Goal: Use online tool/utility: Utilize a website feature to perform a specific function

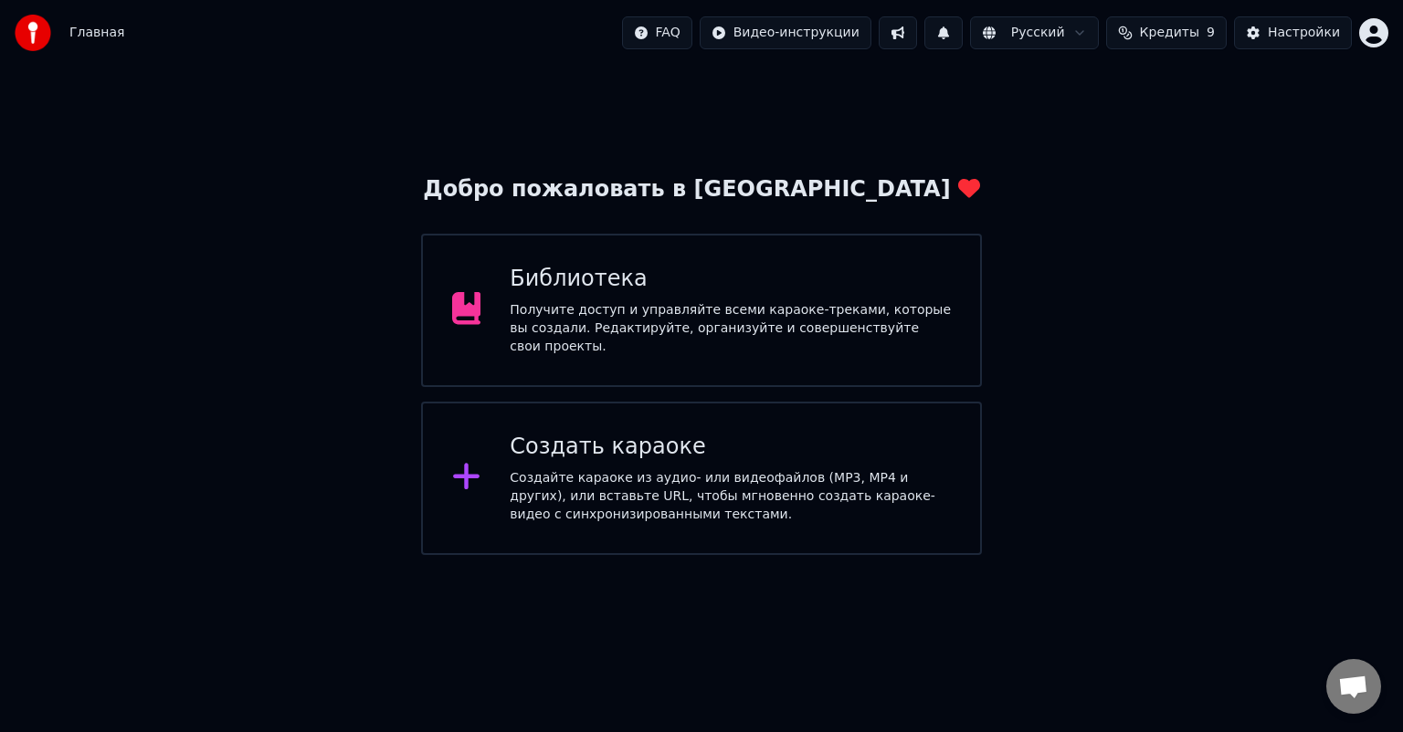
click at [588, 469] on div "Создайте караоке из аудио- или видеофайлов (MP3, MP4 и других), или вставьте UR…" at bounding box center [730, 496] width 441 height 55
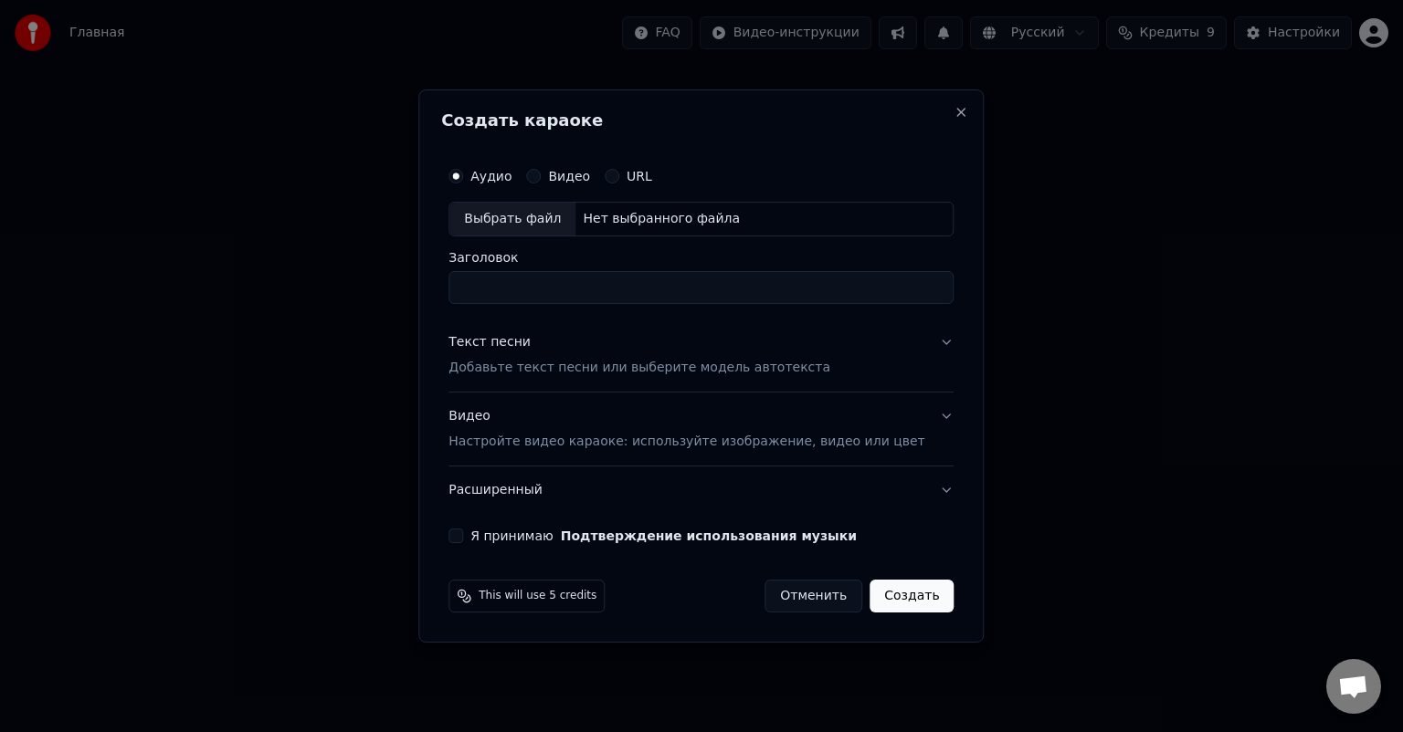
click at [552, 226] on div "Выбрать файл" at bounding box center [512, 219] width 126 height 33
type input "**********"
click at [599, 362] on p "Добавьте текст песни или выберите модель автотекста" at bounding box center [639, 368] width 382 height 18
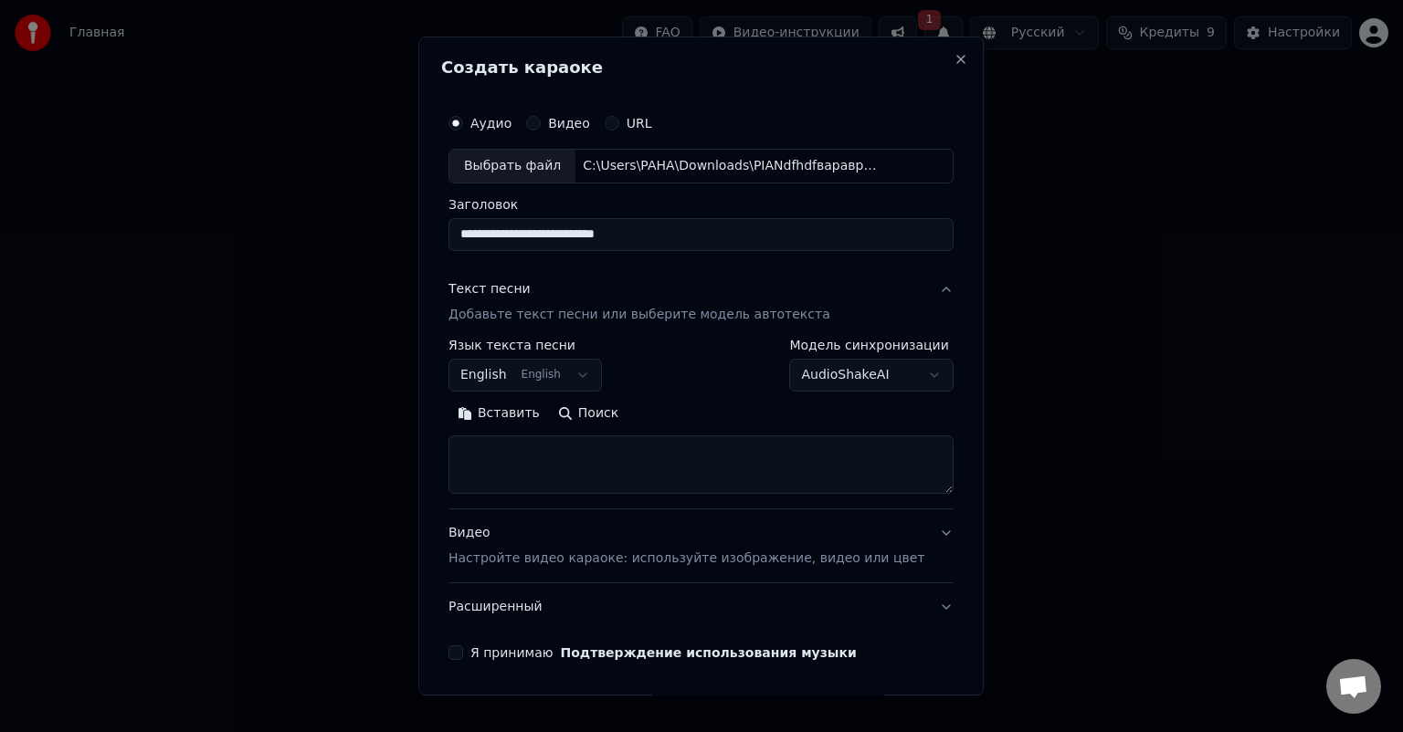
click at [562, 463] on textarea at bounding box center [700, 465] width 505 height 58
paste textarea "**********"
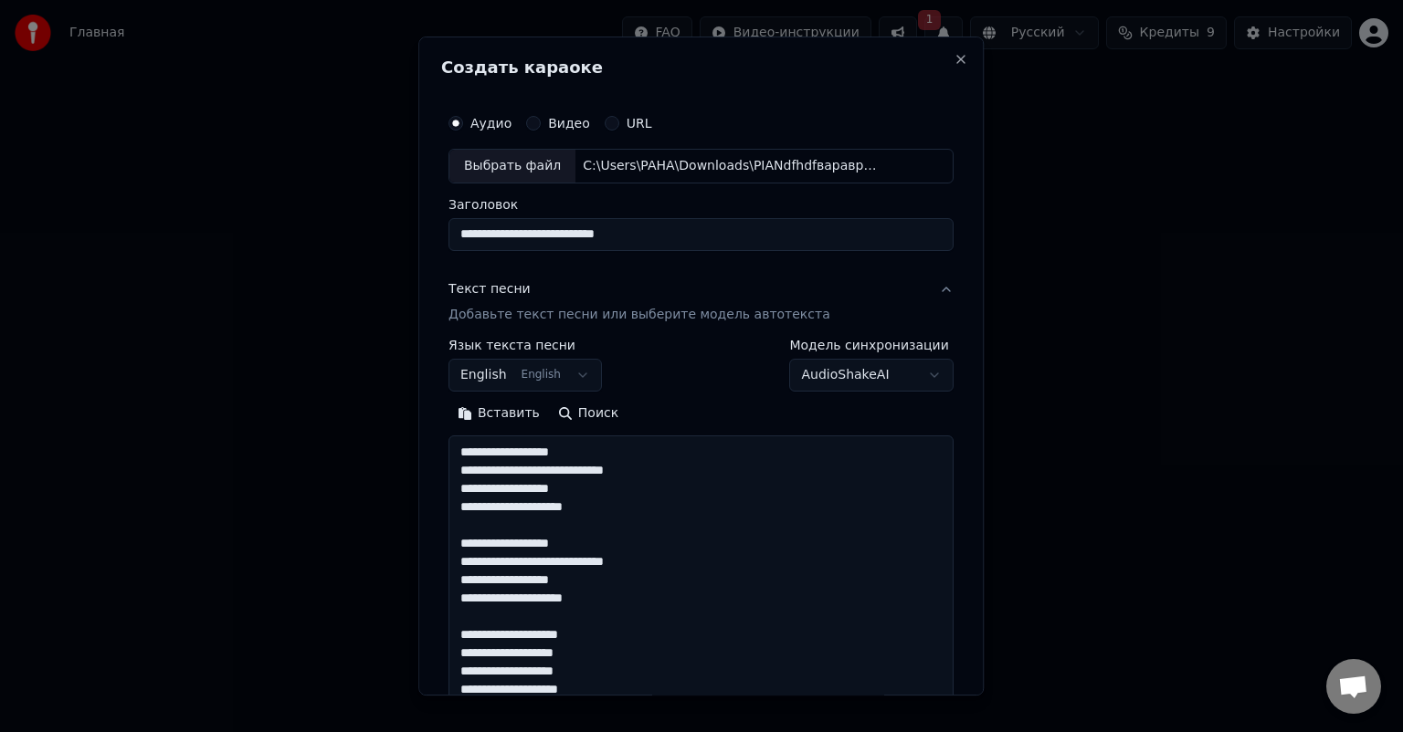
scroll to position [1044, 0]
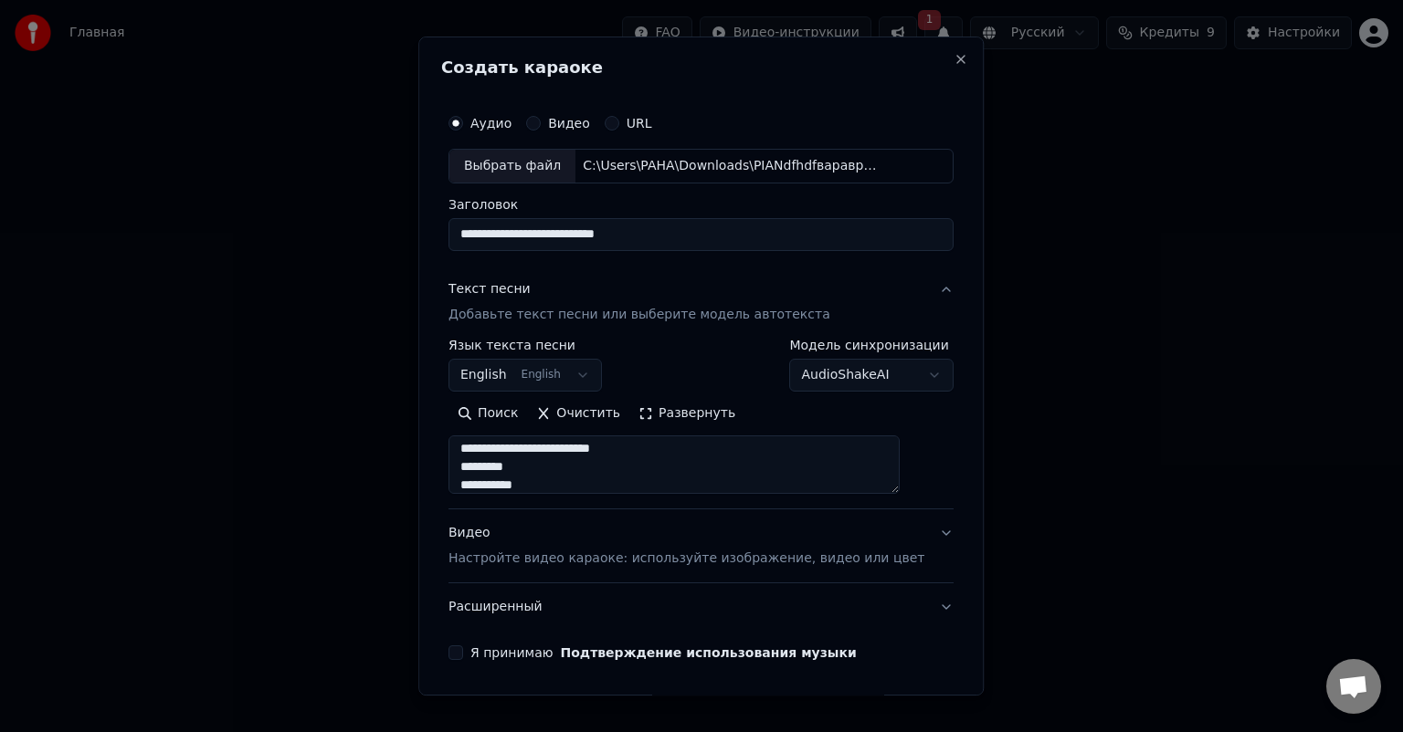
type textarea "**********"
click at [449, 465] on div "**********" at bounding box center [700, 366] width 565 height 659
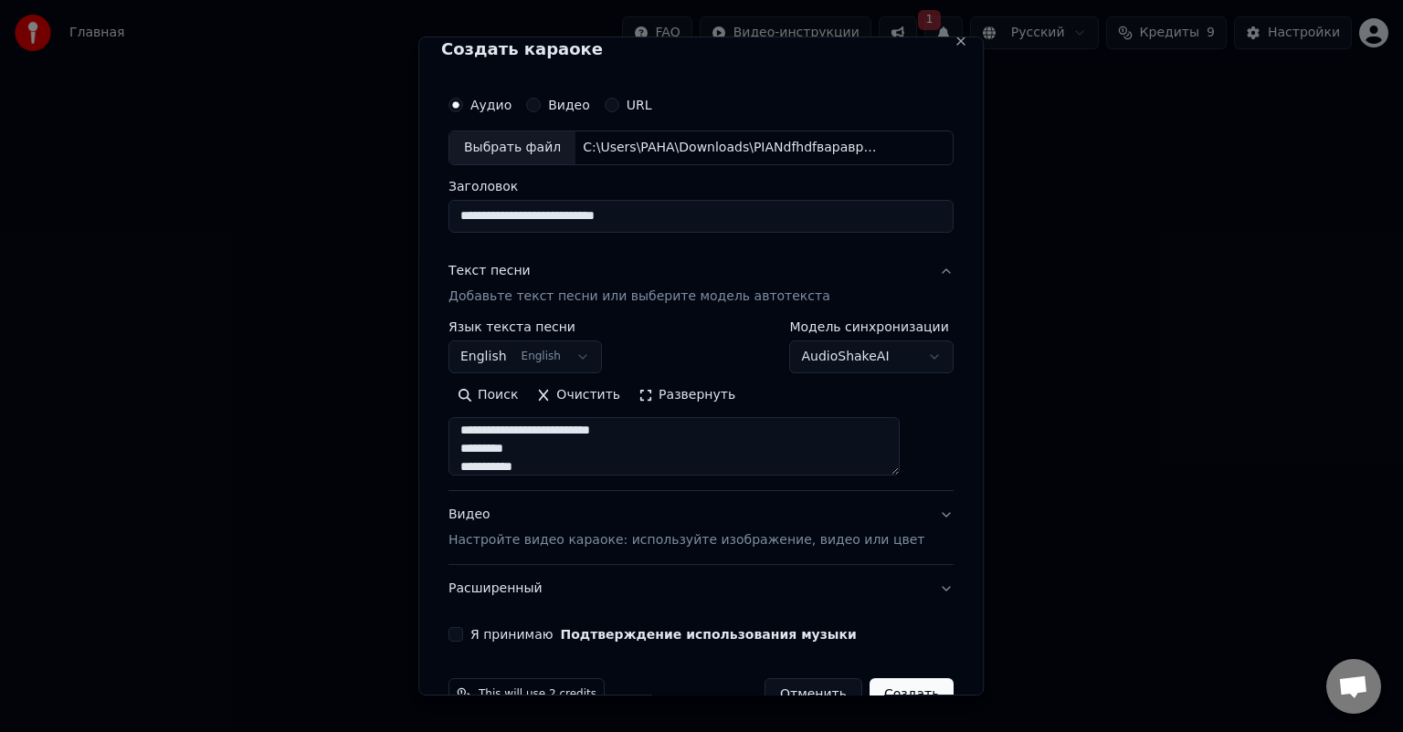
scroll to position [62, 0]
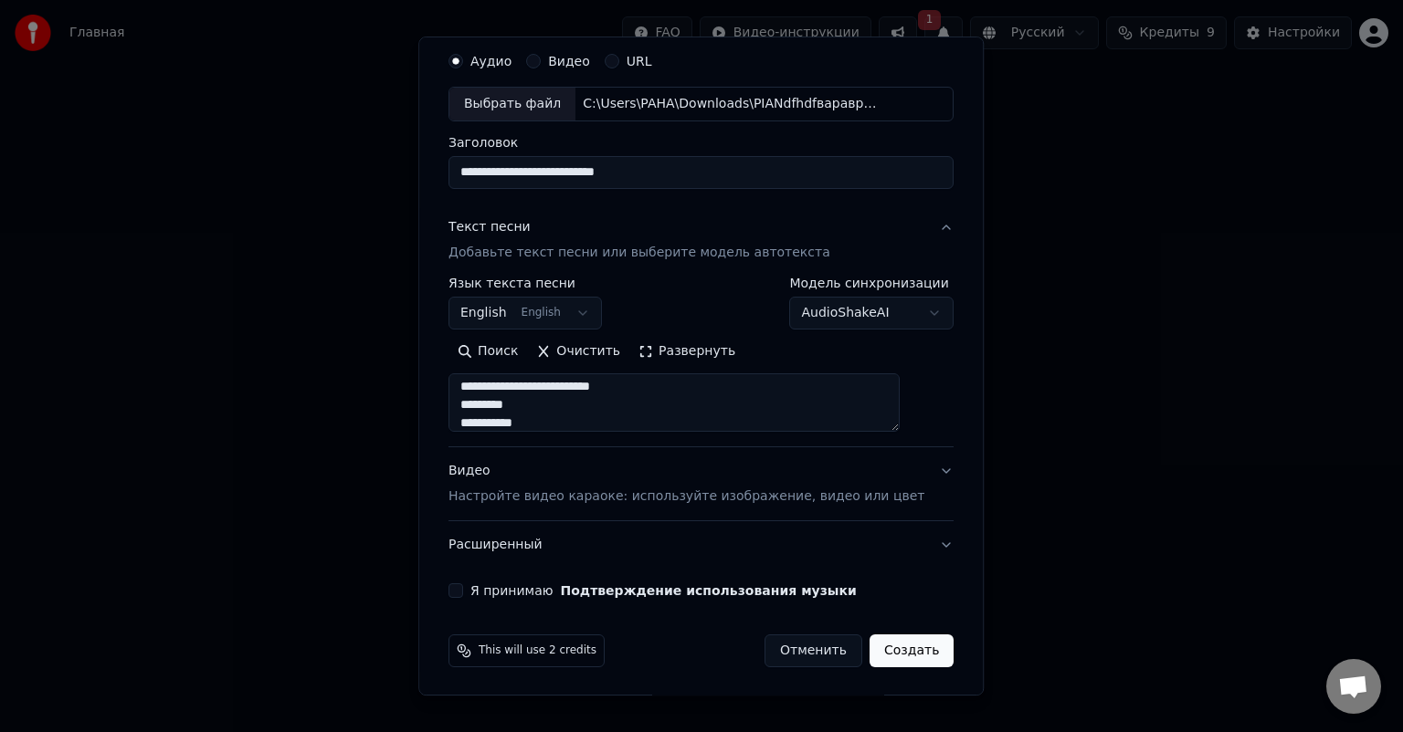
click at [515, 496] on p "Настройте видео караоке: используйте изображение, видео или цвет" at bounding box center [686, 497] width 476 height 18
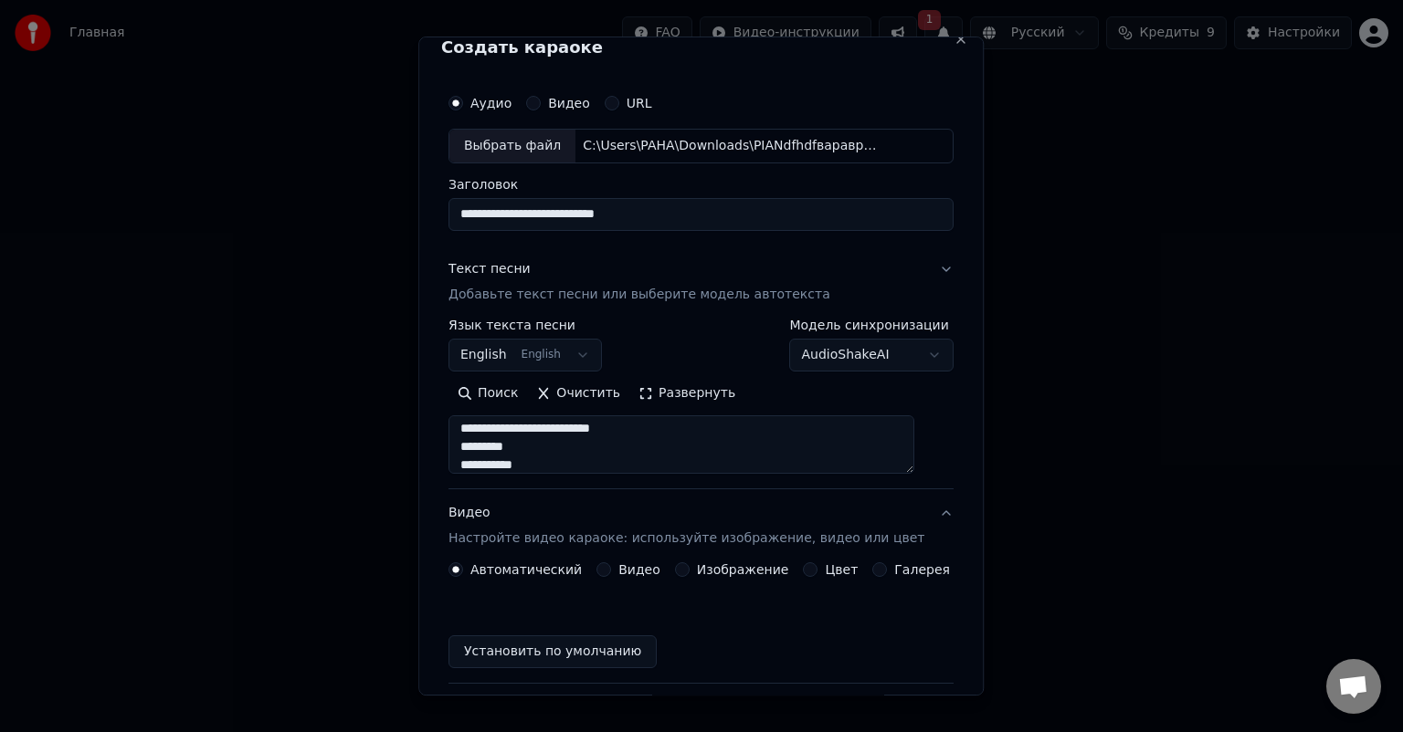
scroll to position [14, 0]
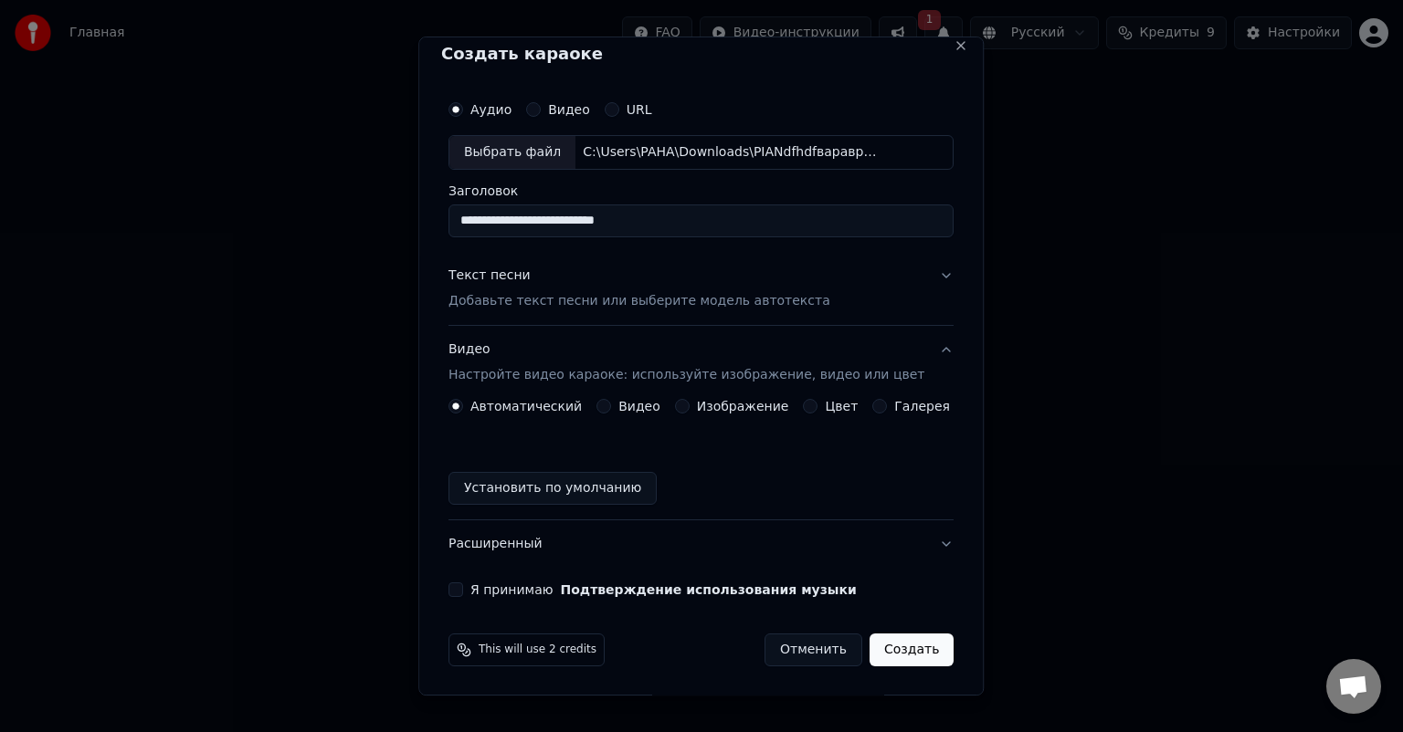
click at [439, 462] on div "**********" at bounding box center [700, 366] width 565 height 659
click at [789, 411] on div "Автоматический Видео Изображение Цвет Галерея" at bounding box center [698, 406] width 501 height 15
click at [804, 408] on button "Цвет" at bounding box center [811, 406] width 15 height 15
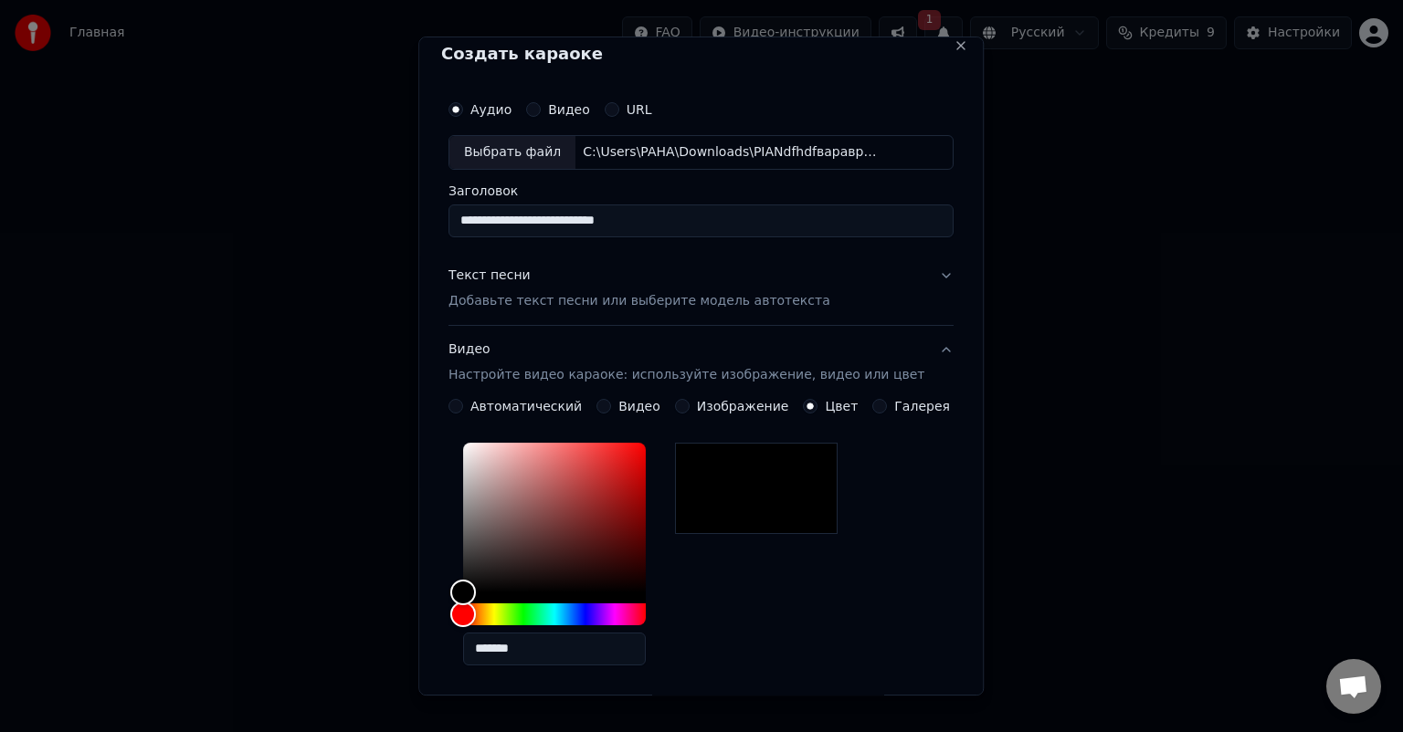
click at [447, 542] on div "**********" at bounding box center [700, 366] width 565 height 659
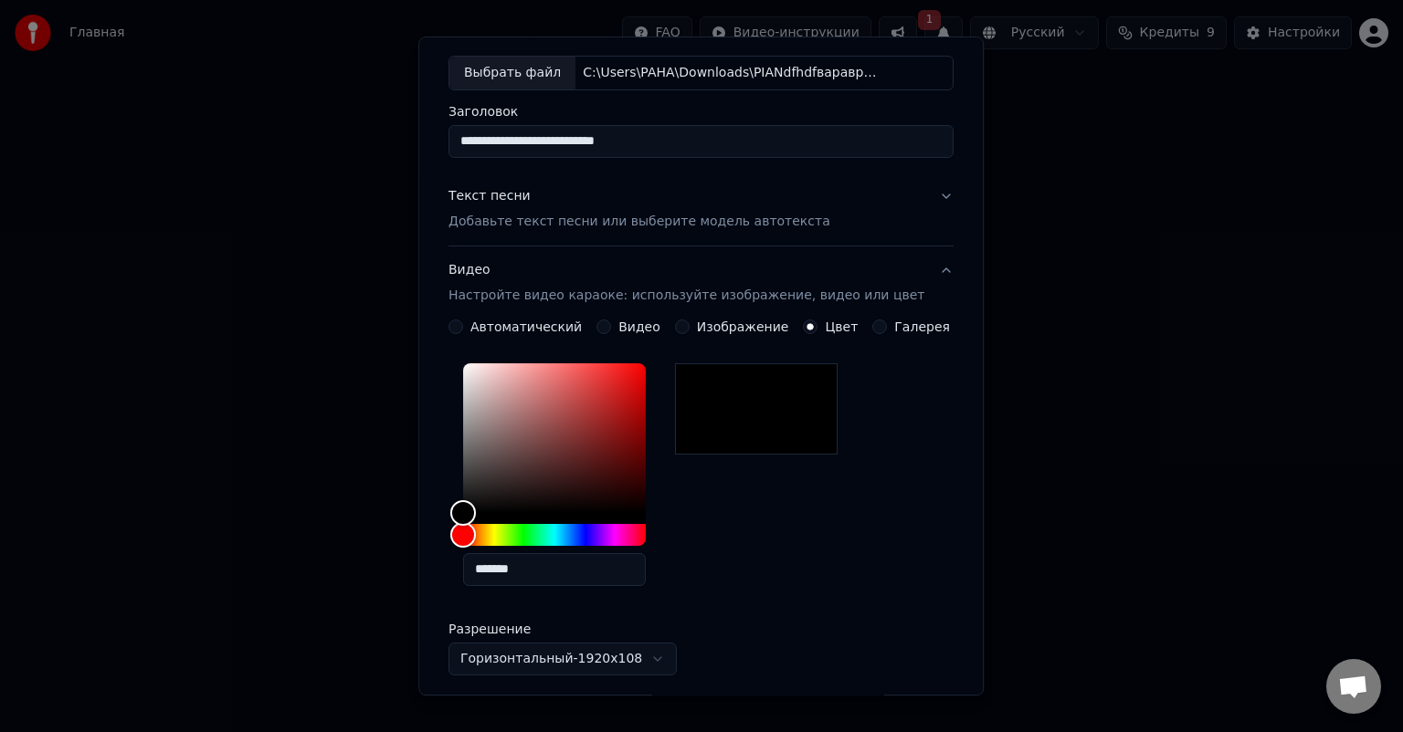
scroll to position [332, 0]
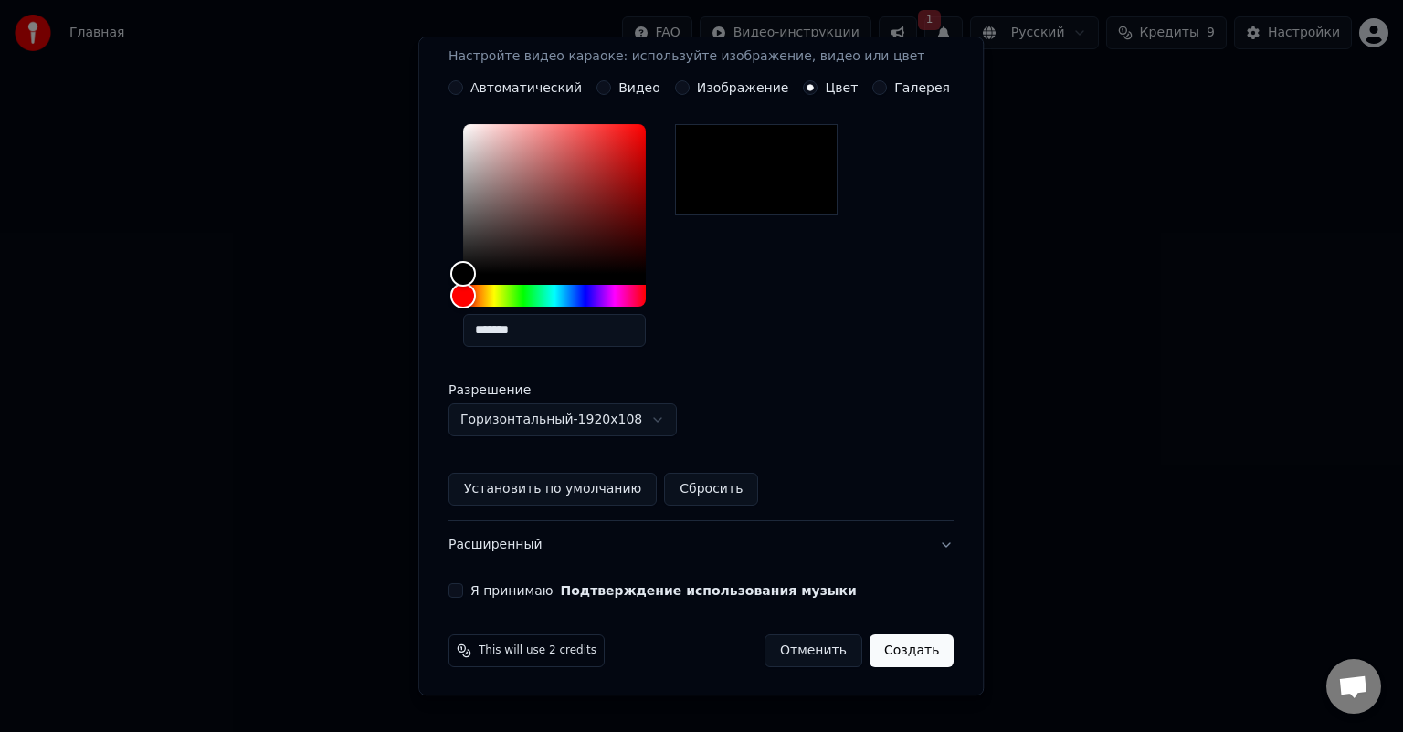
click at [491, 594] on label "Я принимаю Подтверждение использования музыки" at bounding box center [663, 590] width 386 height 13
click at [463, 594] on button "Я принимаю Подтверждение использования музыки" at bounding box center [455, 591] width 15 height 15
click at [883, 650] on button "Создать" at bounding box center [911, 651] width 84 height 33
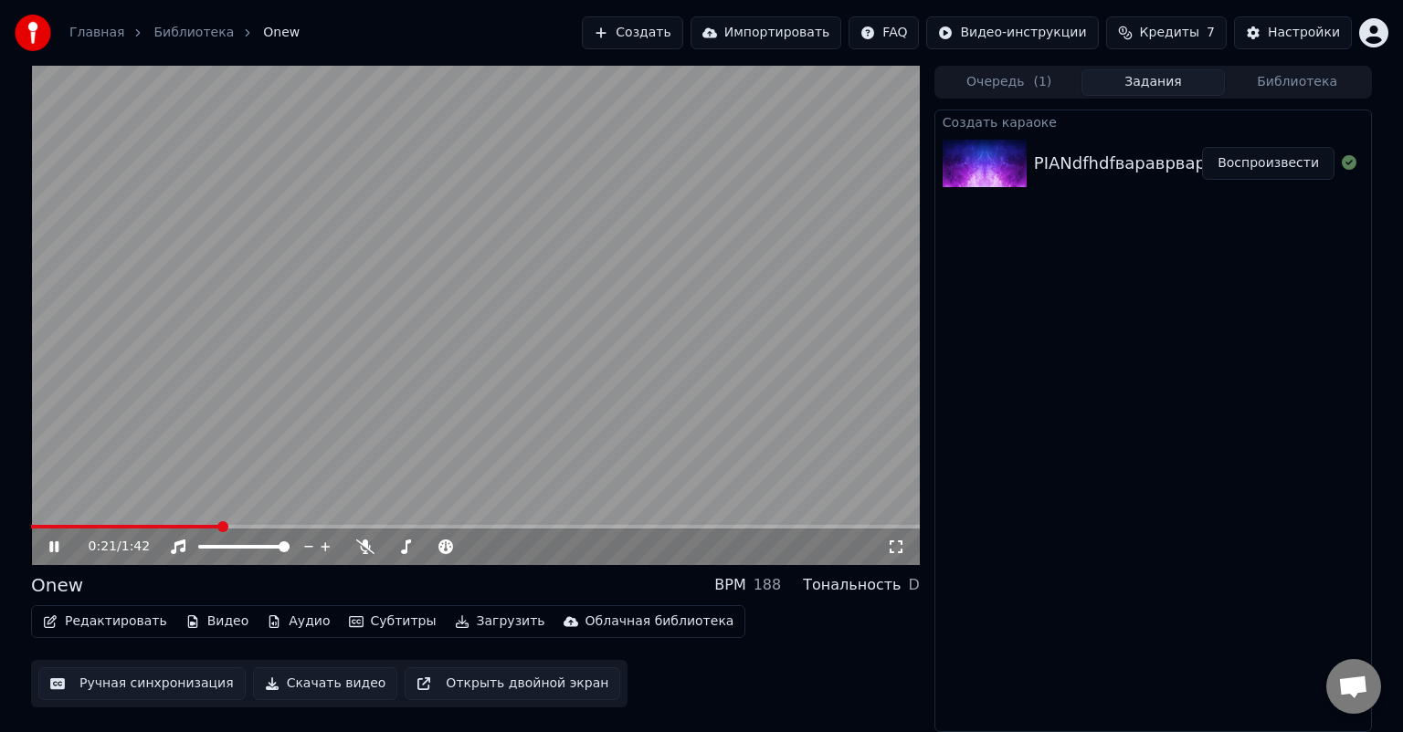
click at [362, 549] on icon at bounding box center [365, 547] width 18 height 15
drag, startPoint x: 773, startPoint y: 520, endPoint x: 804, endPoint y: 529, distance: 31.5
click at [774, 522] on video at bounding box center [475, 316] width 889 height 500
click at [807, 521] on video at bounding box center [475, 316] width 889 height 500
click at [839, 525] on div "0:50 / 1:42" at bounding box center [475, 316] width 889 height 500
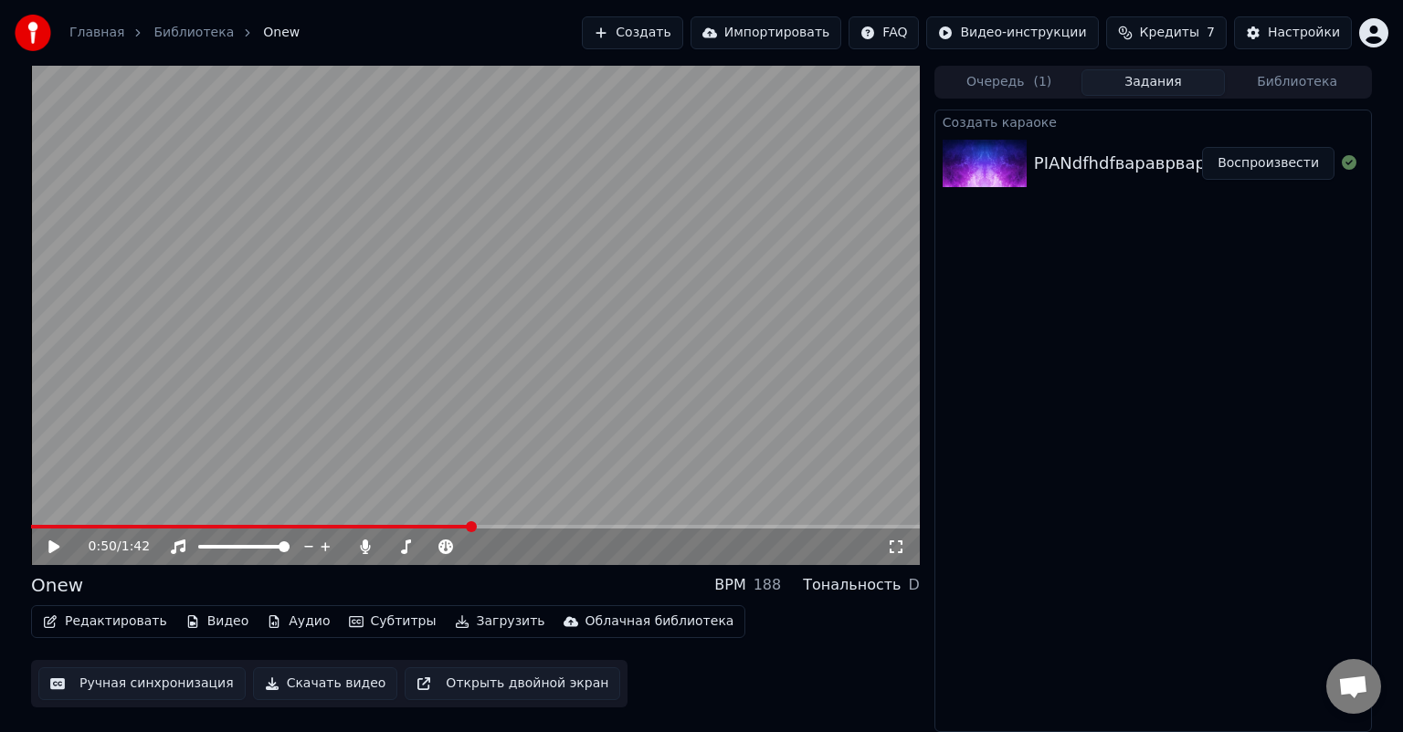
click at [840, 529] on span at bounding box center [475, 527] width 889 height 4
click at [775, 428] on video at bounding box center [475, 316] width 889 height 500
click at [468, 620] on button "Загрузить" at bounding box center [499, 622] width 105 height 26
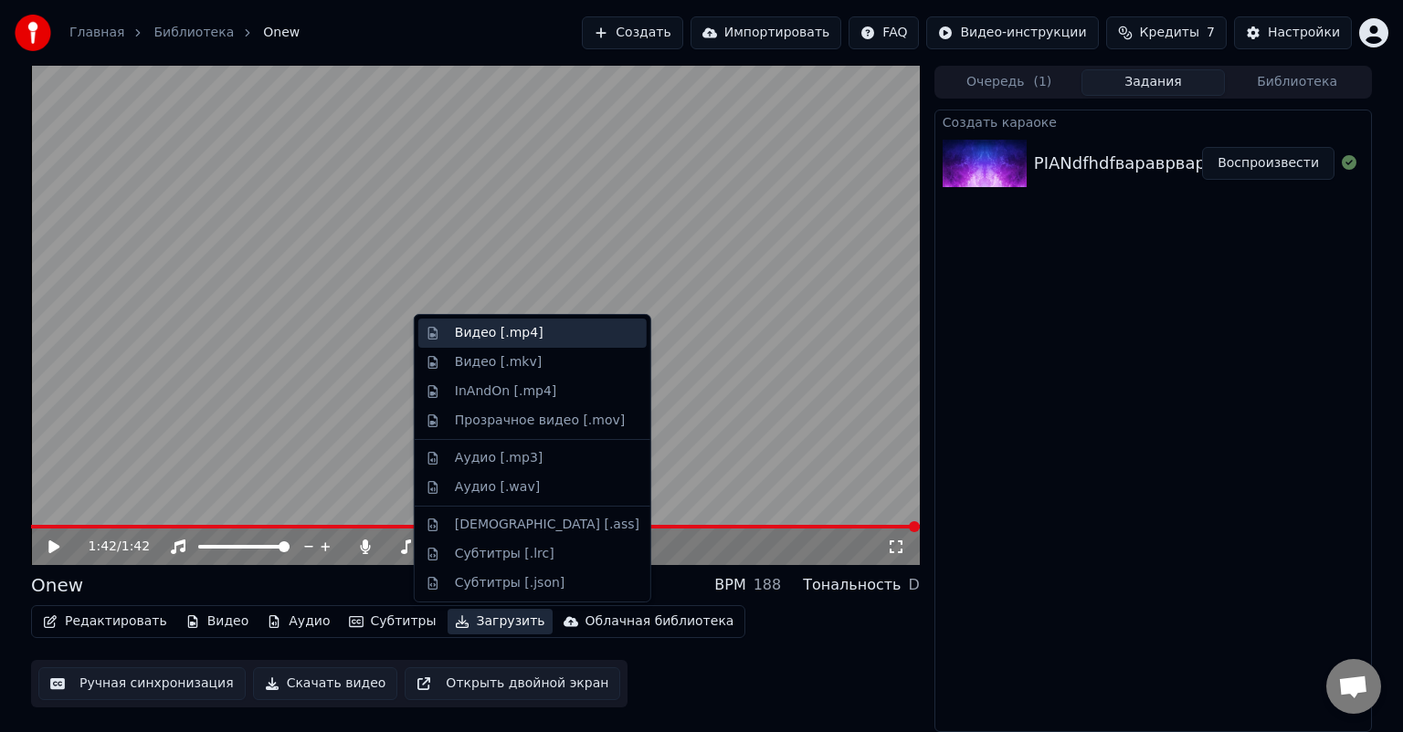
click at [489, 331] on div "Видео [.mp4]" at bounding box center [499, 333] width 89 height 18
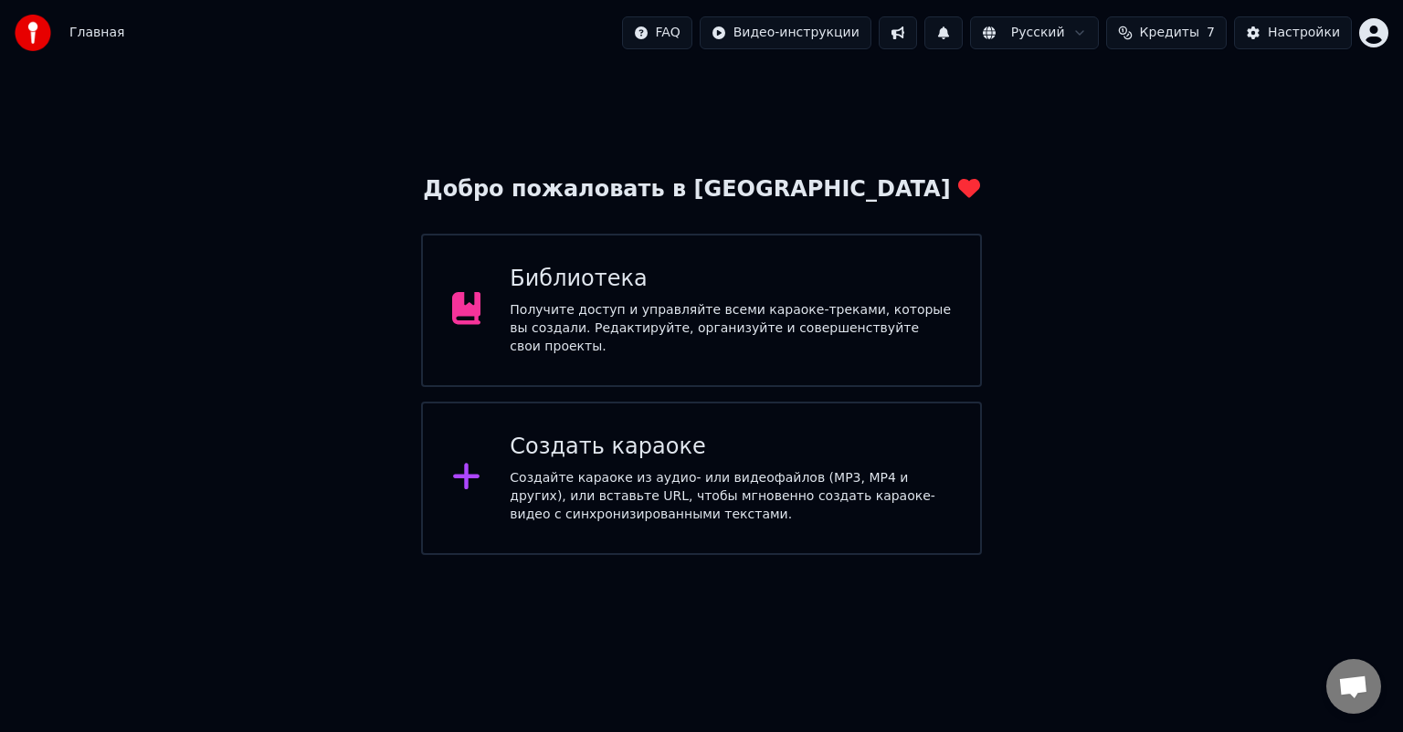
click at [761, 336] on div "Получите доступ и управляйте всеми караоке-треками, которые вы создали. Редакти…" at bounding box center [730, 328] width 441 height 55
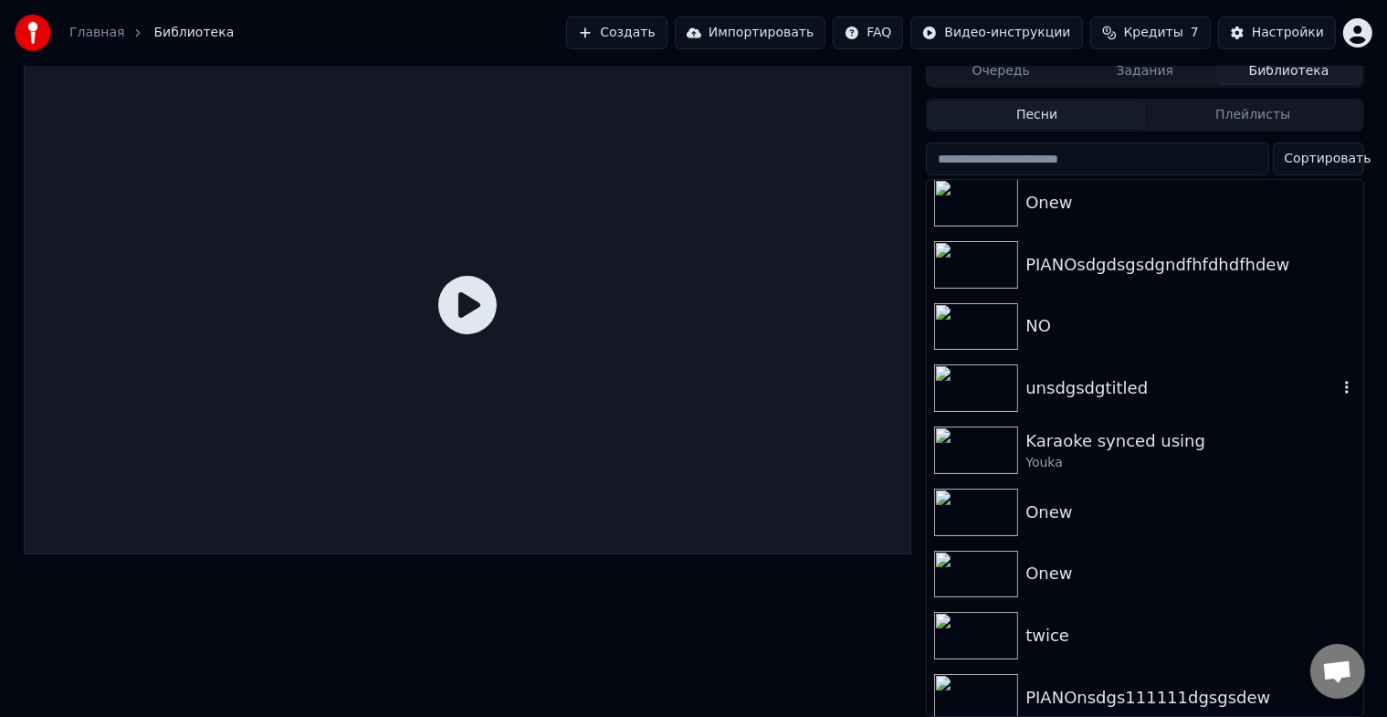
scroll to position [22, 0]
click at [991, 190] on img at bounding box center [976, 202] width 84 height 47
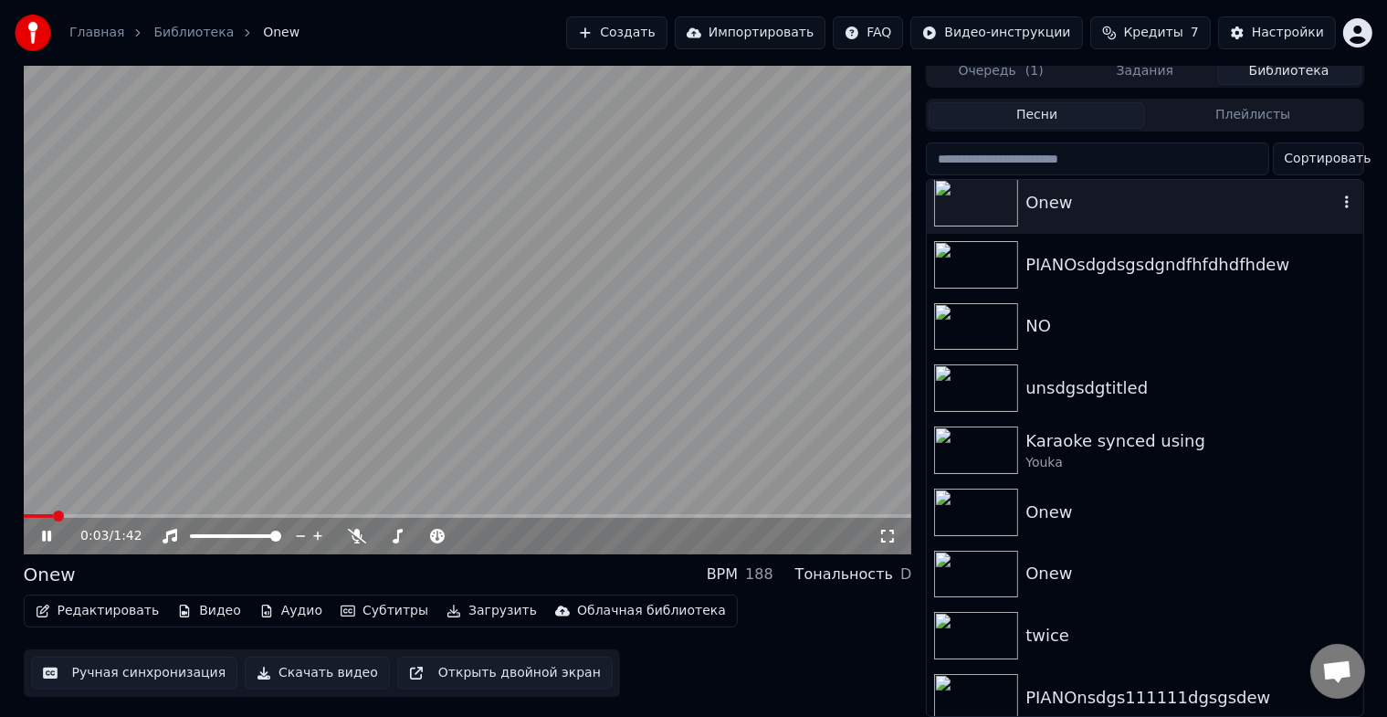
click at [1338, 195] on icon "button" at bounding box center [1347, 202] width 18 height 15
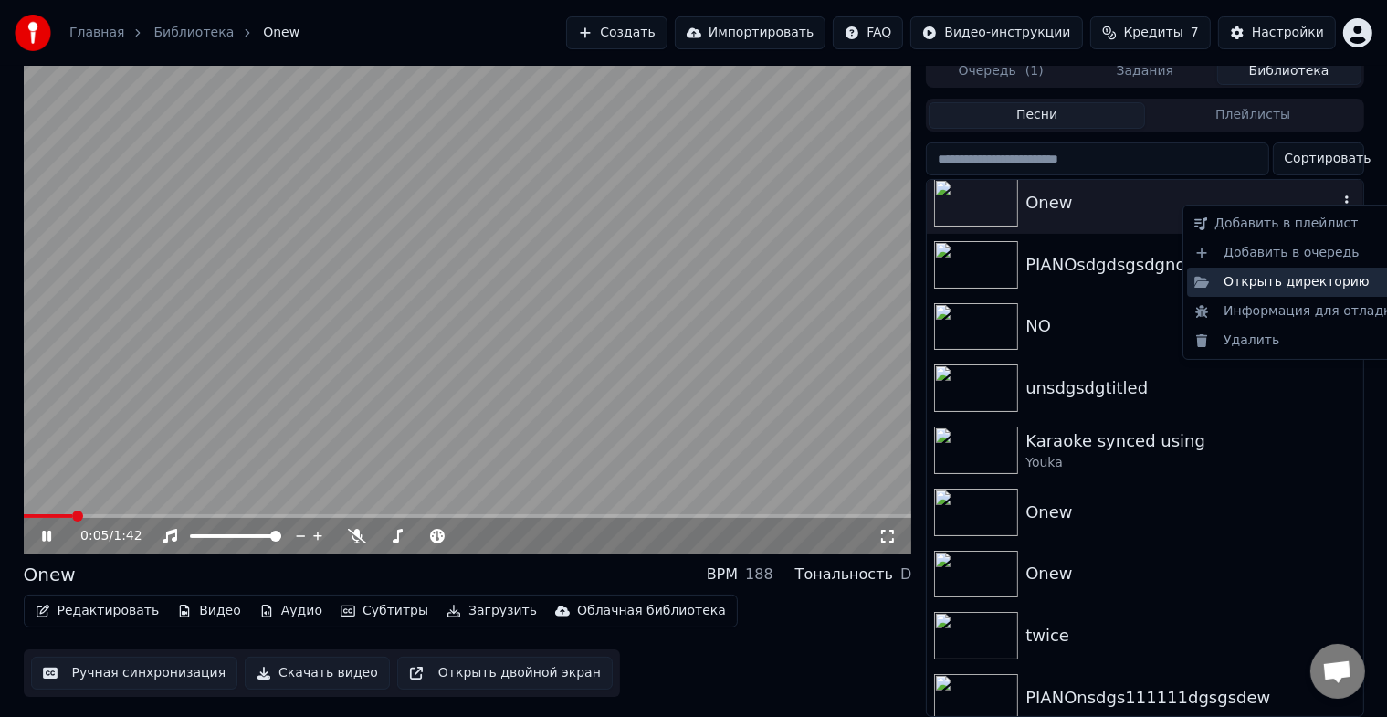
click at [1296, 273] on div "Открыть директорию" at bounding box center [1297, 282] width 220 height 29
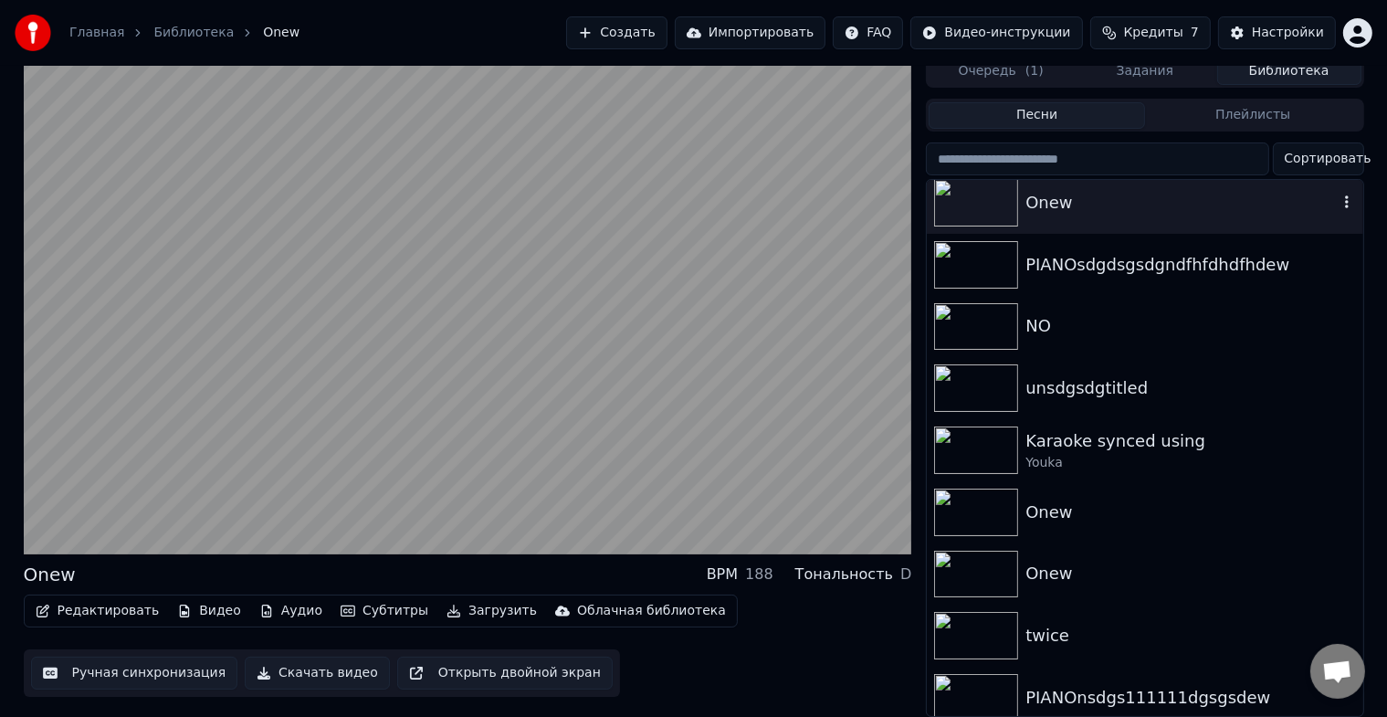
click at [1176, 198] on div "Onew" at bounding box center [1181, 203] width 311 height 26
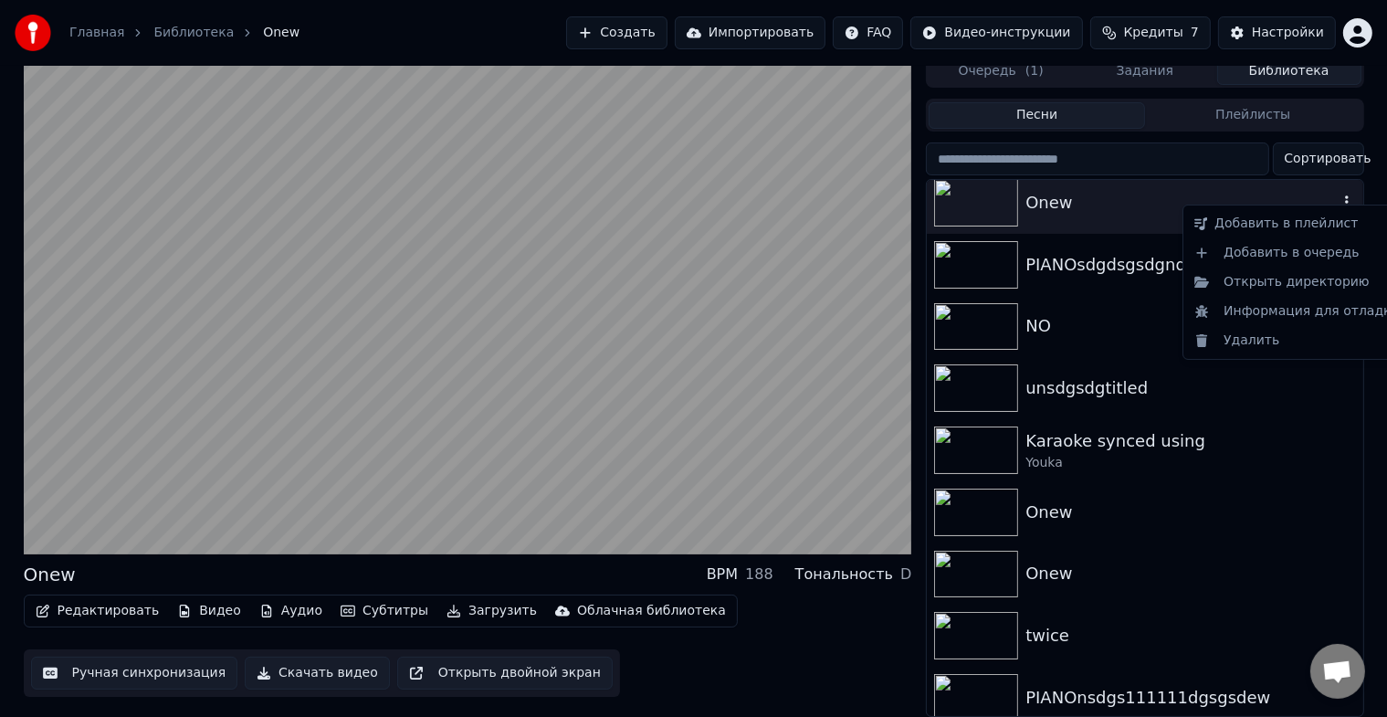
click at [1345, 195] on icon "button" at bounding box center [1347, 201] width 4 height 13
click at [1269, 289] on div "Открыть директорию" at bounding box center [1297, 282] width 220 height 29
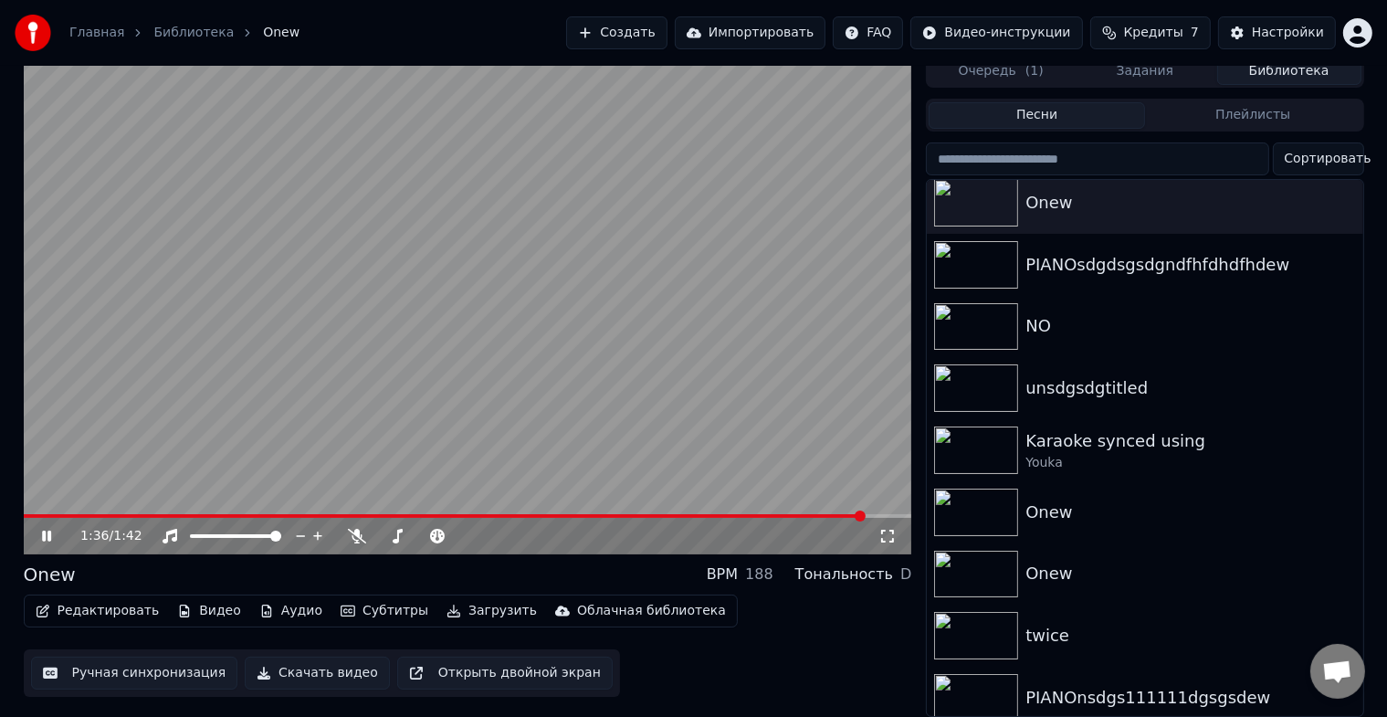
click at [80, 604] on button "Редактировать" at bounding box center [97, 611] width 139 height 26
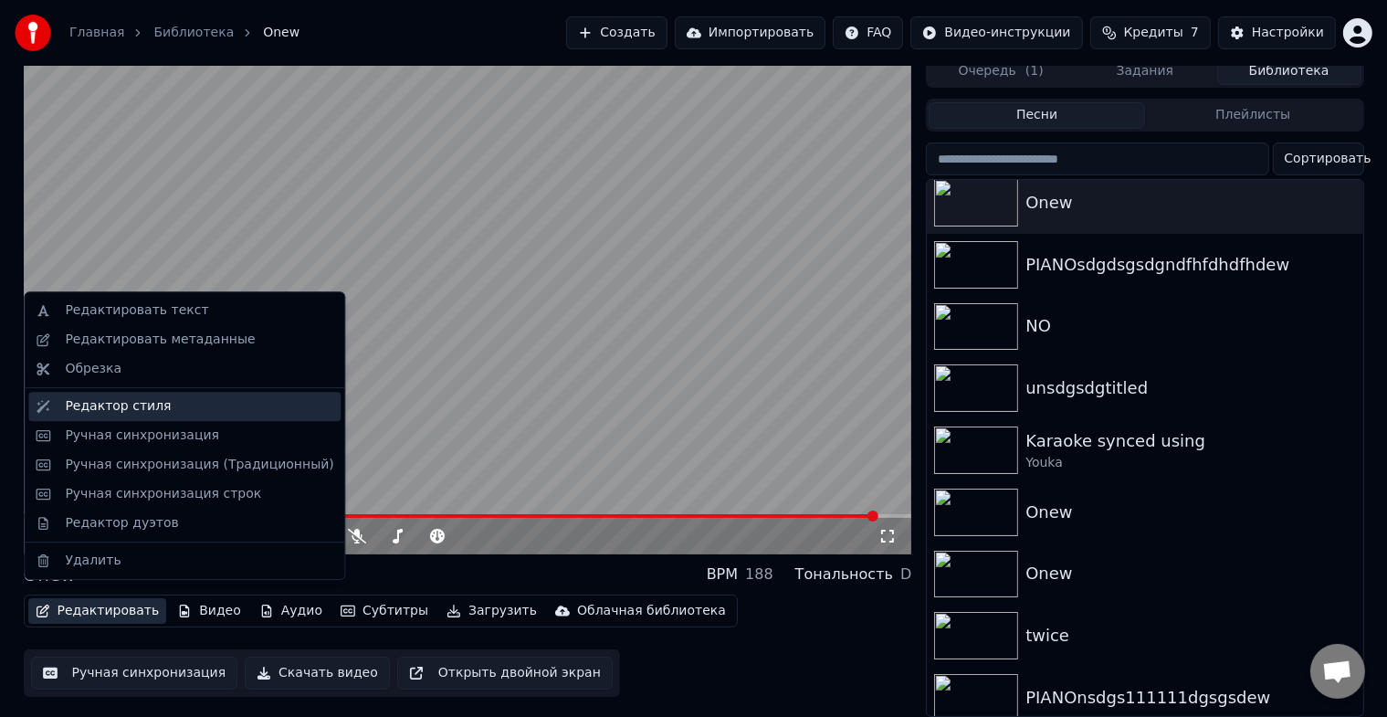
click at [118, 410] on div "Редактор стиля" at bounding box center [118, 406] width 106 height 18
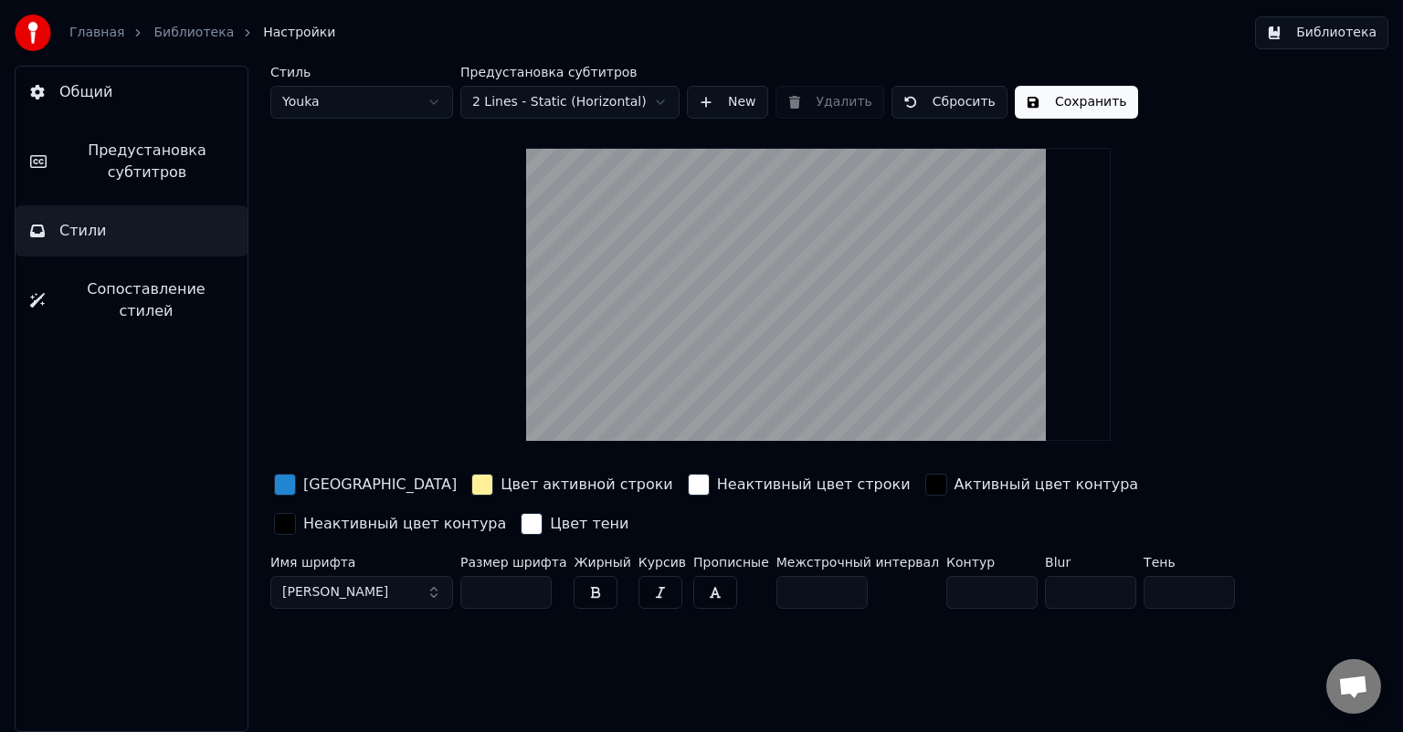
click at [114, 108] on button "Общий" at bounding box center [132, 92] width 232 height 51
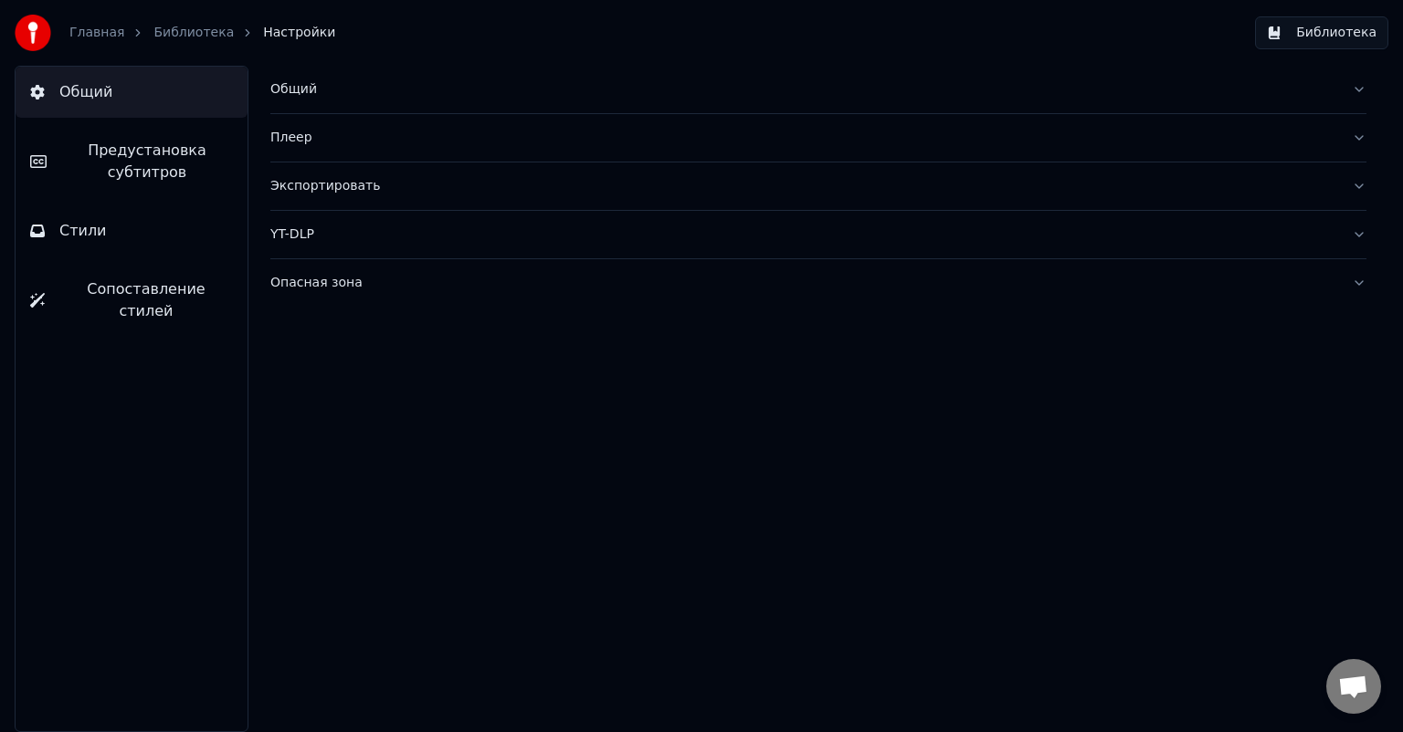
click at [366, 195] on button "Экспортировать" at bounding box center [818, 186] width 1096 height 47
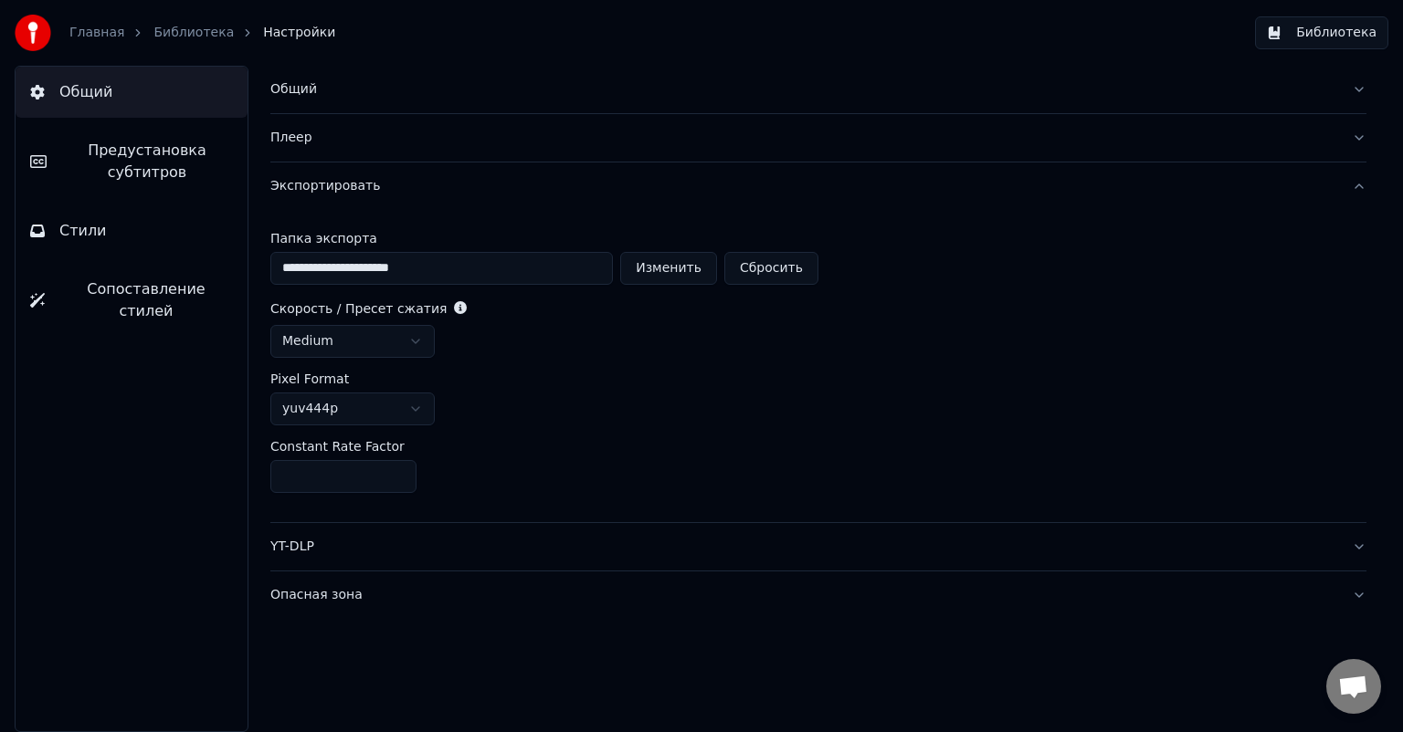
click at [153, 35] on link "Библиотека" at bounding box center [193, 33] width 80 height 18
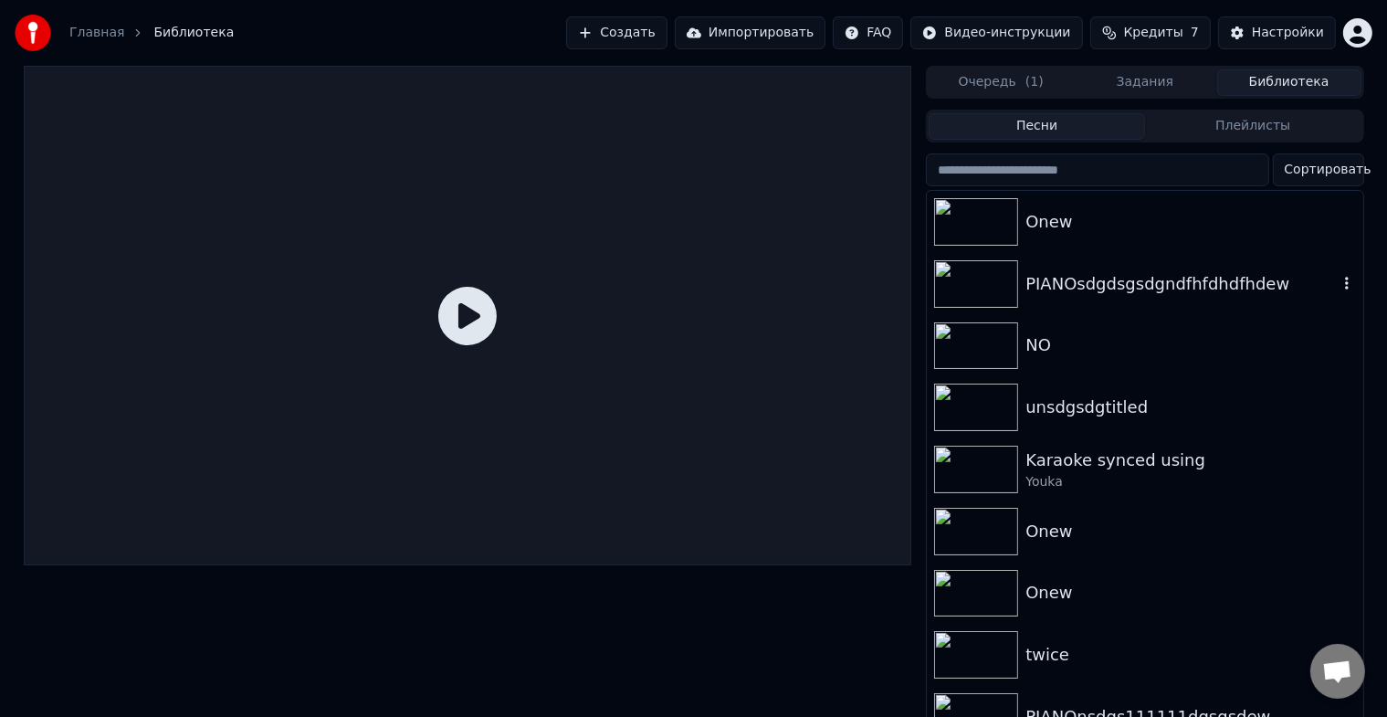
click at [1069, 274] on div "PIANOsdgdsgsdgndfhfdhdfhdew" at bounding box center [1181, 284] width 311 height 26
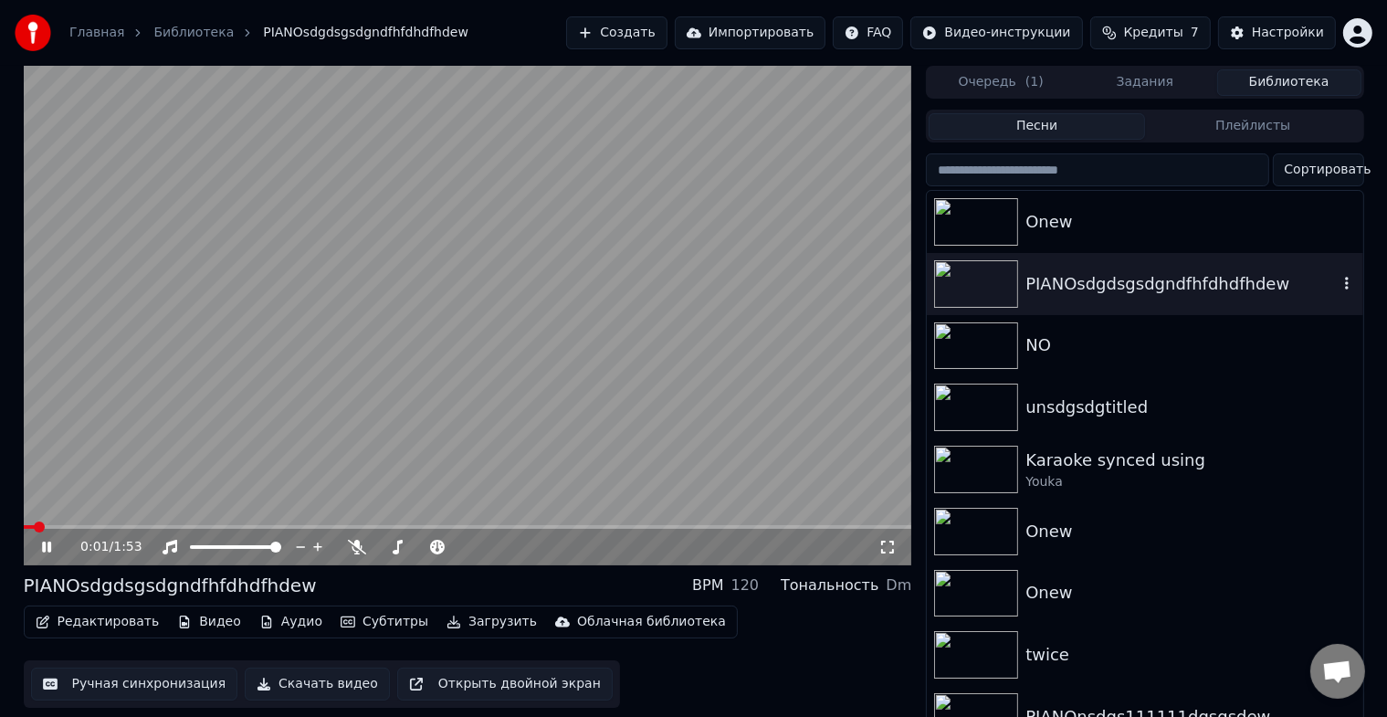
click at [1110, 219] on div "Onew" at bounding box center [1191, 222] width 330 height 26
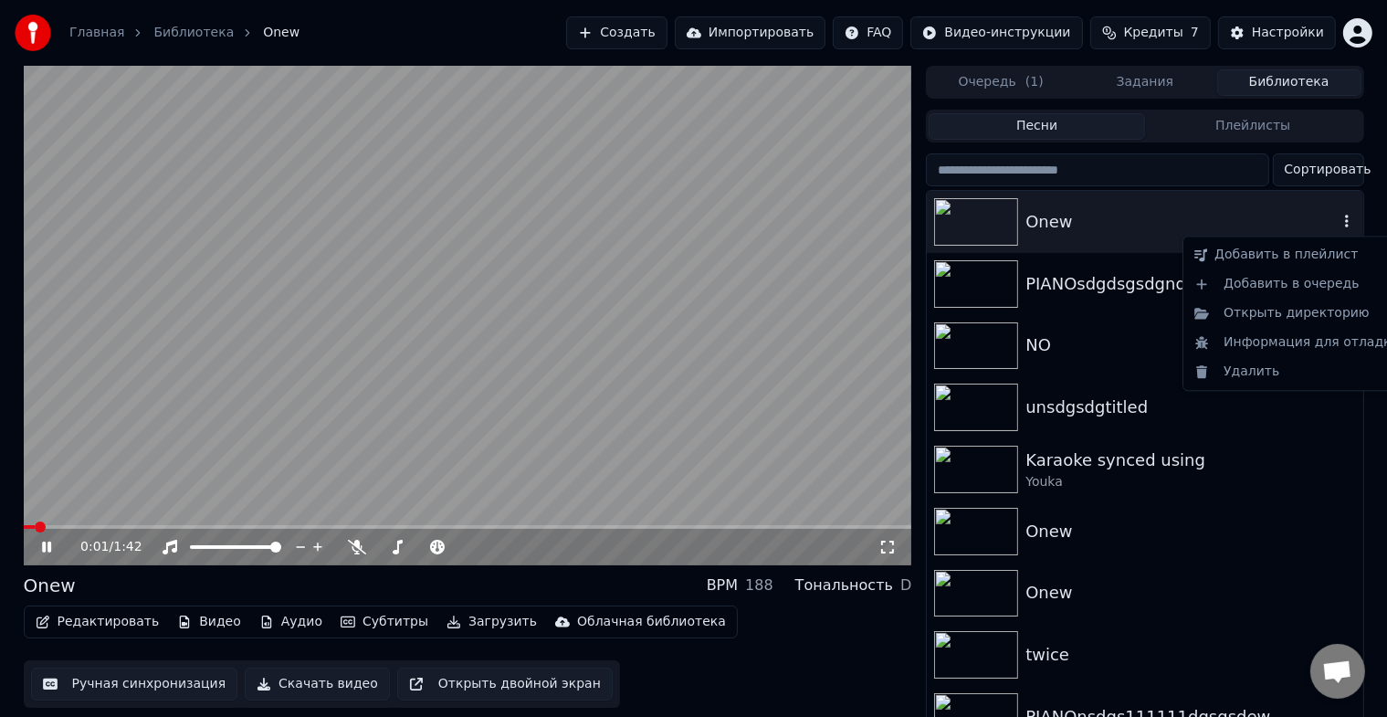
click at [1338, 221] on icon "button" at bounding box center [1347, 221] width 18 height 15
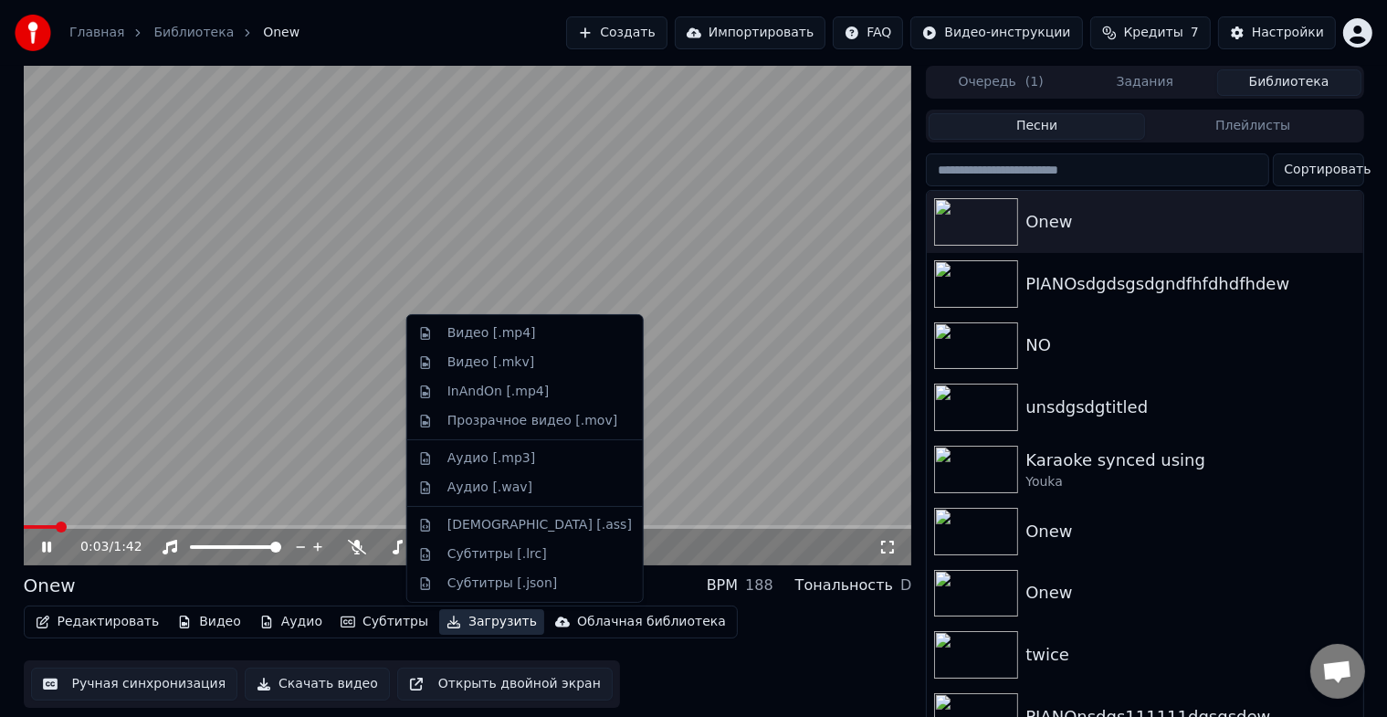
click at [470, 624] on button "Загрузить" at bounding box center [491, 622] width 105 height 26
click at [480, 335] on div "Видео [.mp4]" at bounding box center [491, 333] width 89 height 18
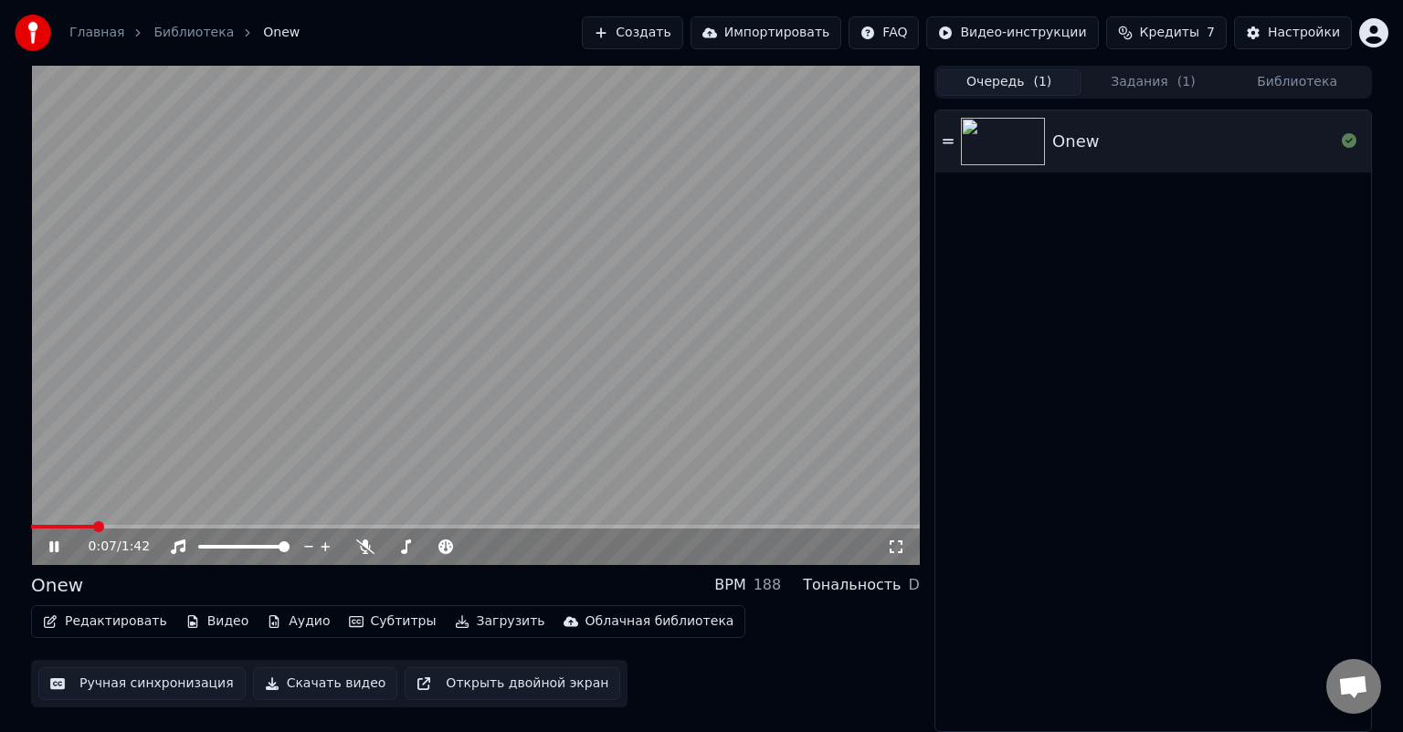
click at [1036, 87] on span "( 1 )" at bounding box center [1042, 82] width 18 height 18
click at [1352, 139] on icon at bounding box center [1349, 140] width 15 height 15
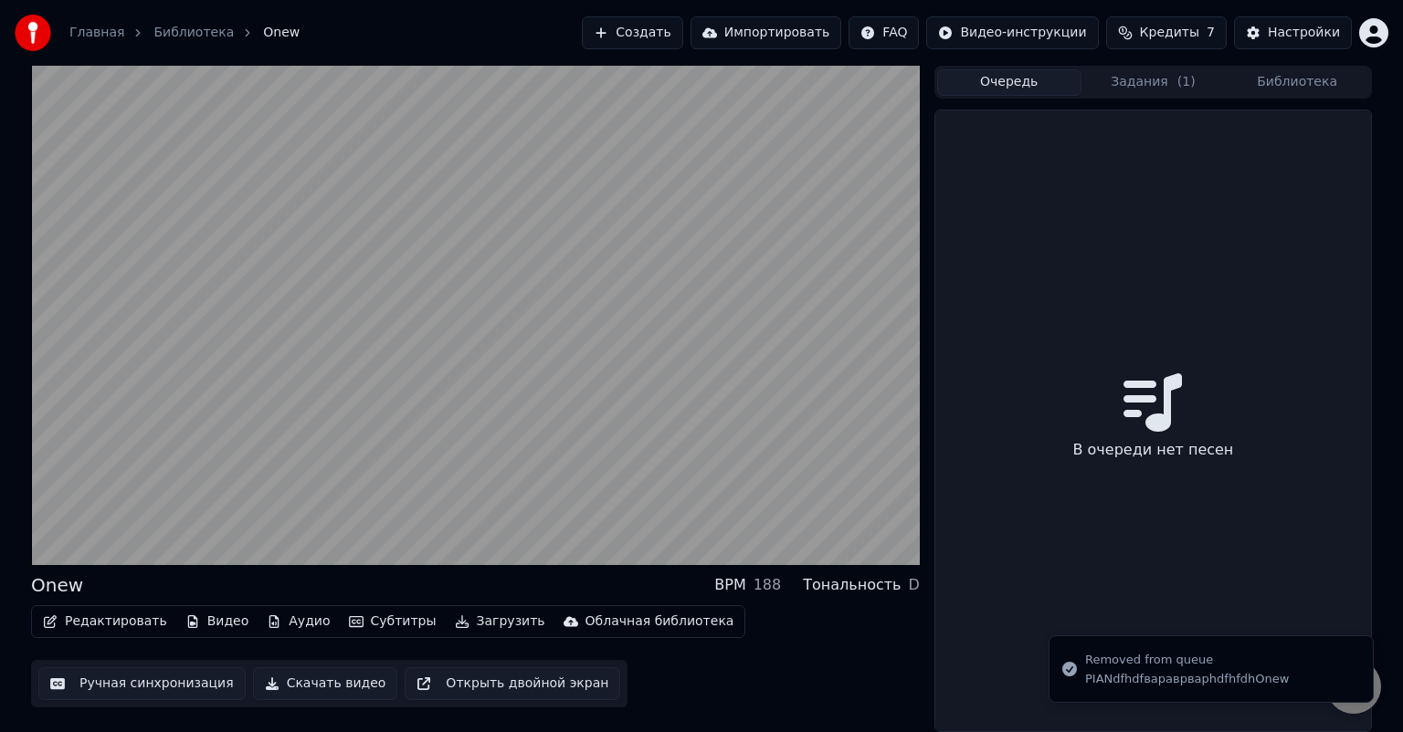
click at [1145, 90] on button "Задания ( 1 )" at bounding box center [1153, 82] width 144 height 26
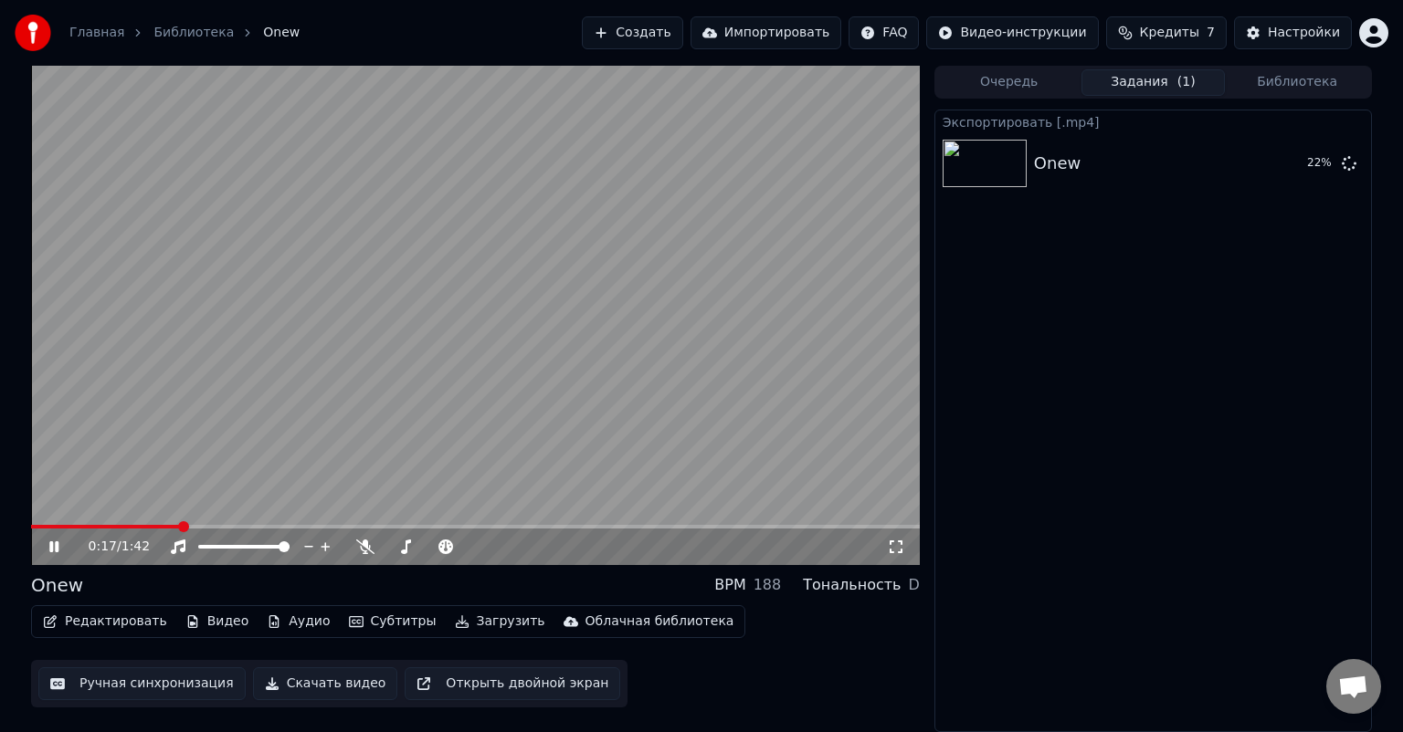
click at [68, 547] on icon at bounding box center [67, 547] width 43 height 15
click at [1318, 171] on button "Показать" at bounding box center [1287, 163] width 94 height 33
